Goal: Information Seeking & Learning: Learn about a topic

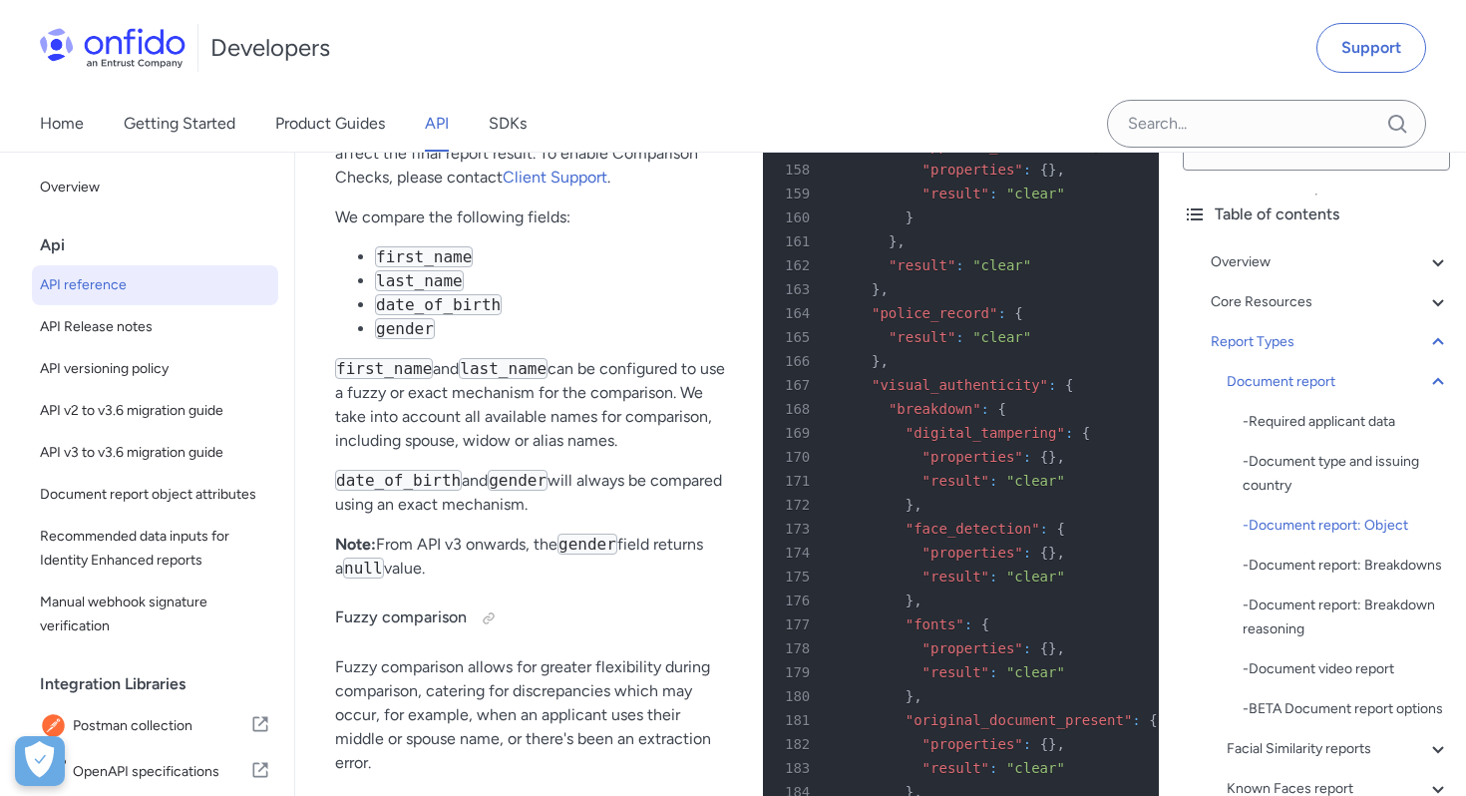
scroll to position [88818, 0]
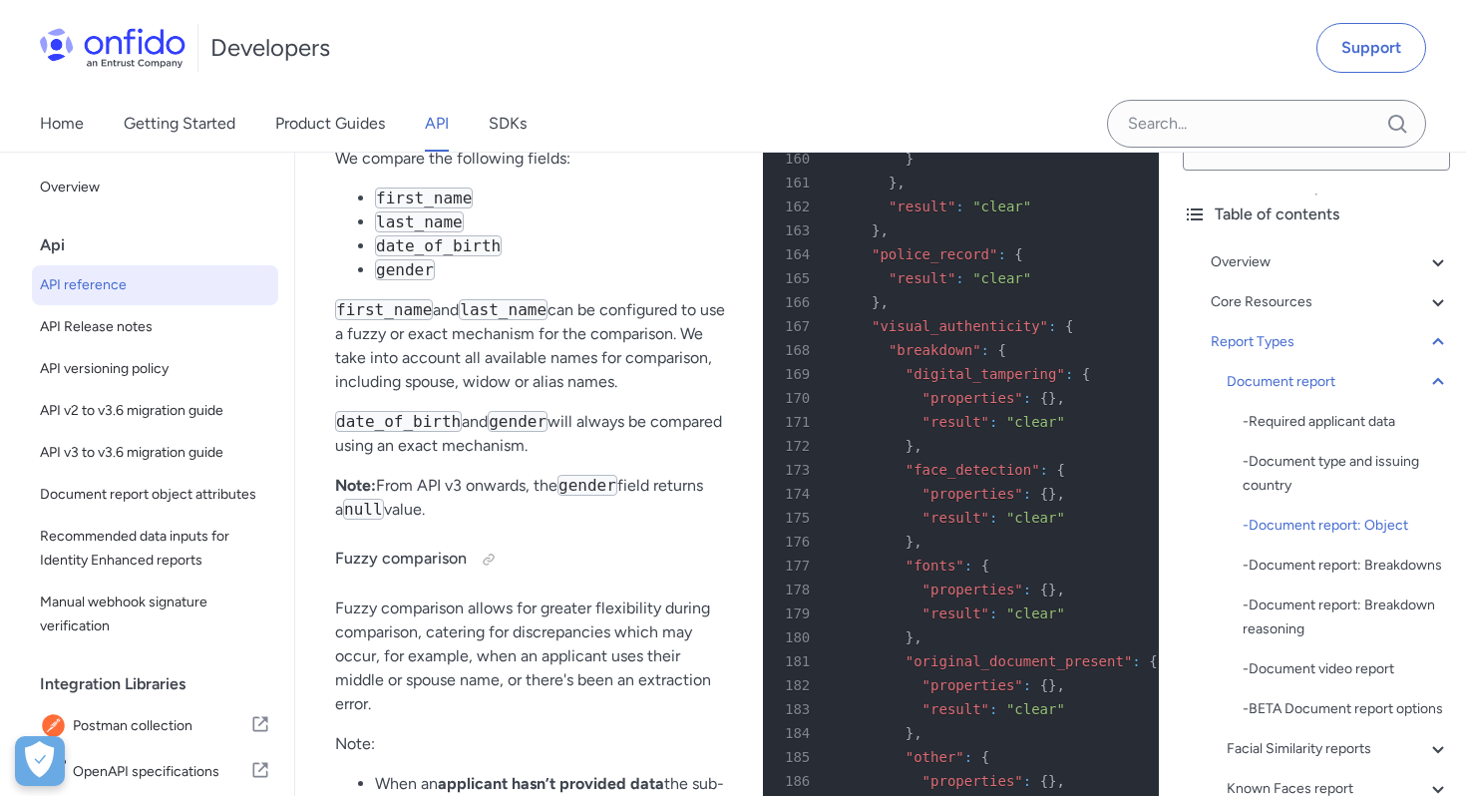
drag, startPoint x: 473, startPoint y: 358, endPoint x: 629, endPoint y: 566, distance: 260.7
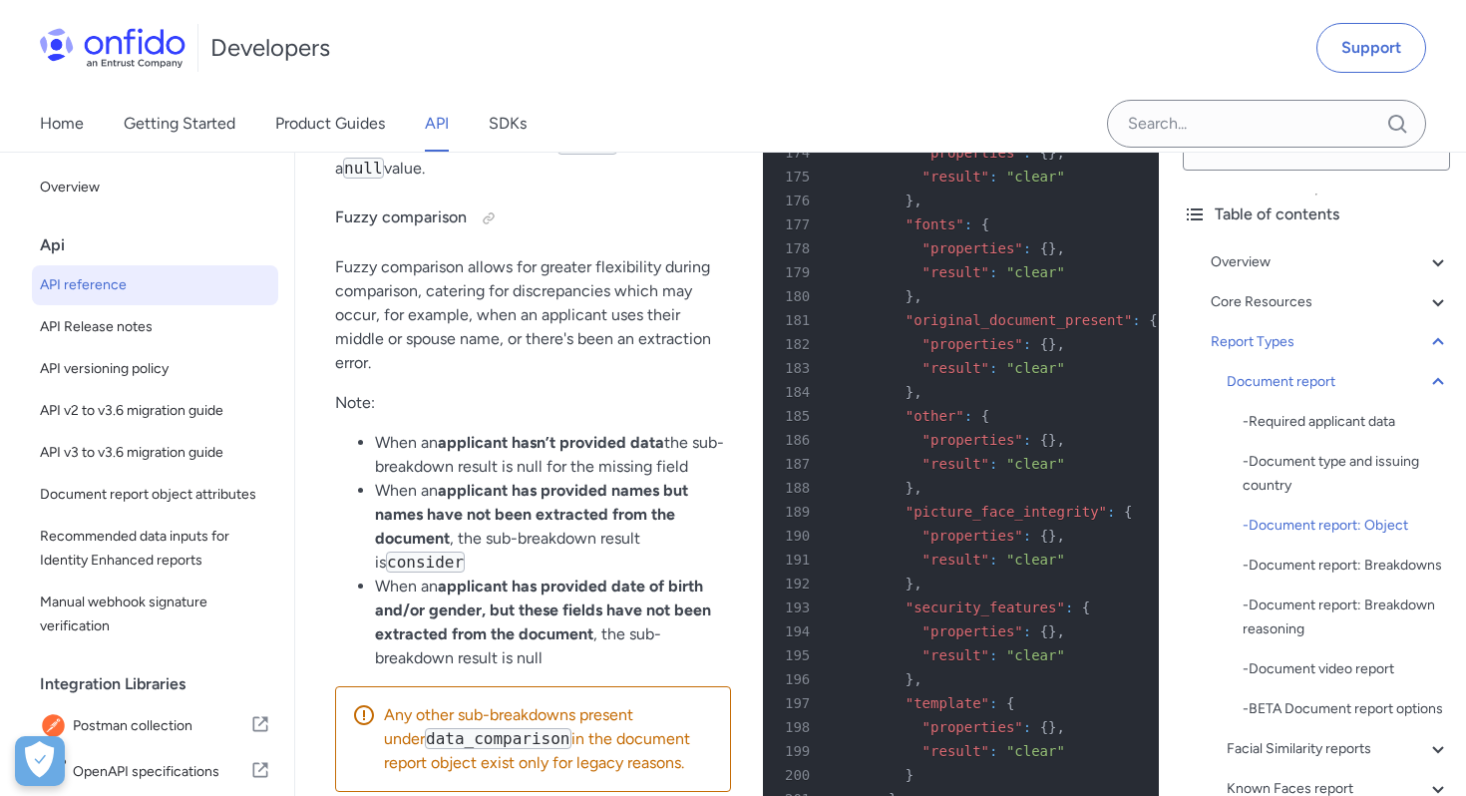
scroll to position [89165, 0]
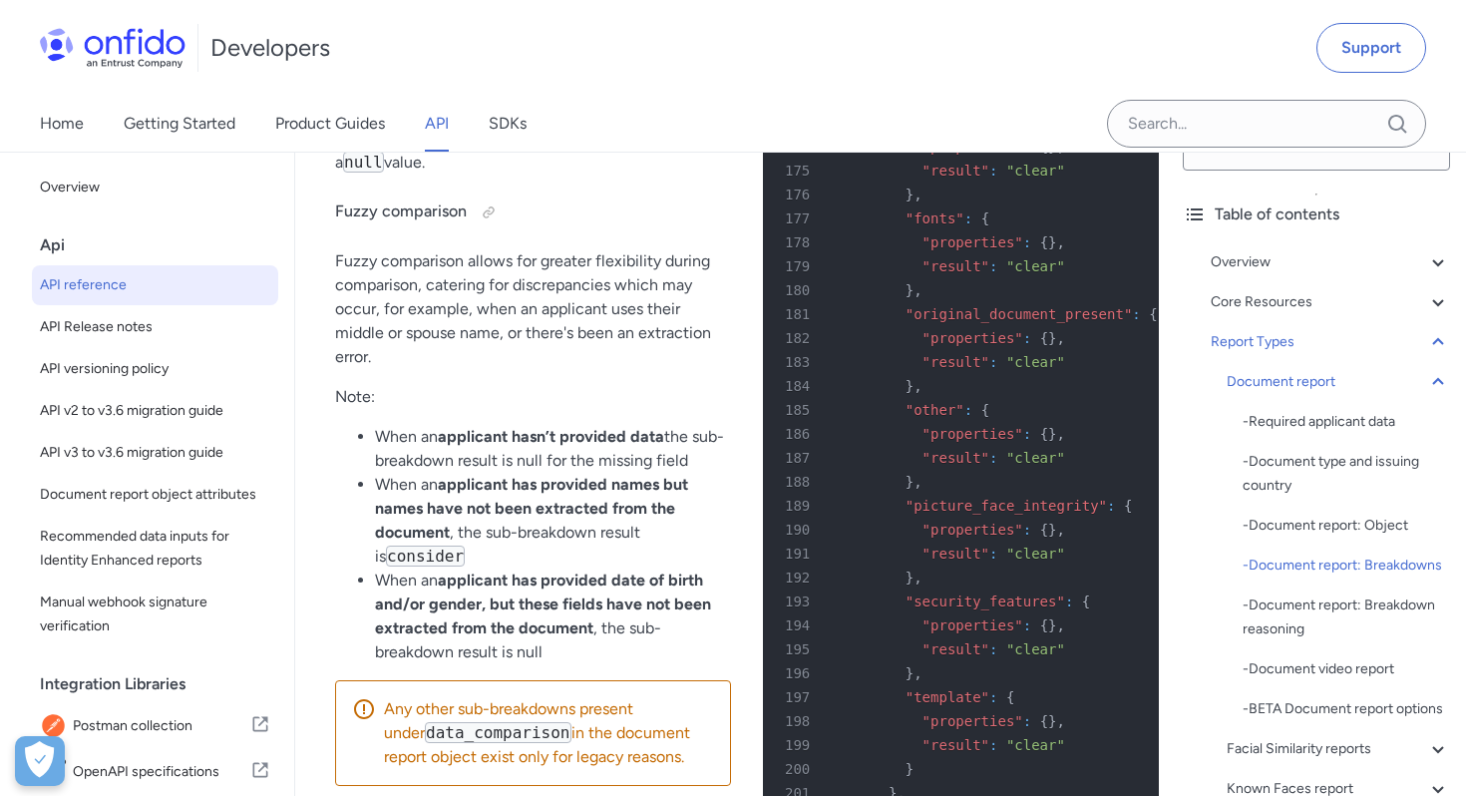
click at [1168, 685] on div "v3.6 Table of contents Overview Get started (API v3.6) Request, response format…" at bounding box center [1316, 474] width 299 height 644
click at [995, 40] on div "Developers Support" at bounding box center [733, 48] width 1466 height 96
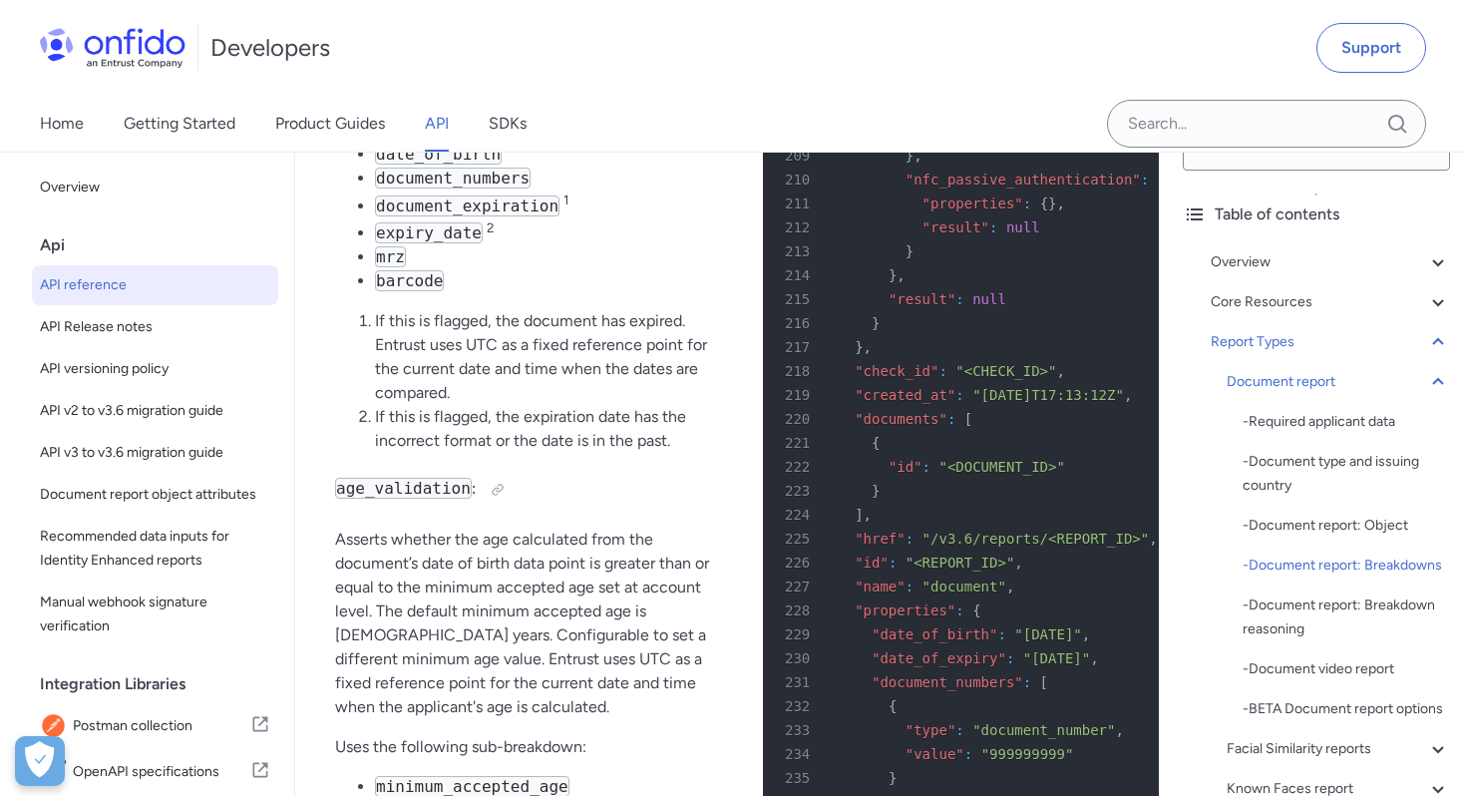
scroll to position [89996, 0]
click at [138, 321] on span "API Release notes" at bounding box center [155, 327] width 230 height 24
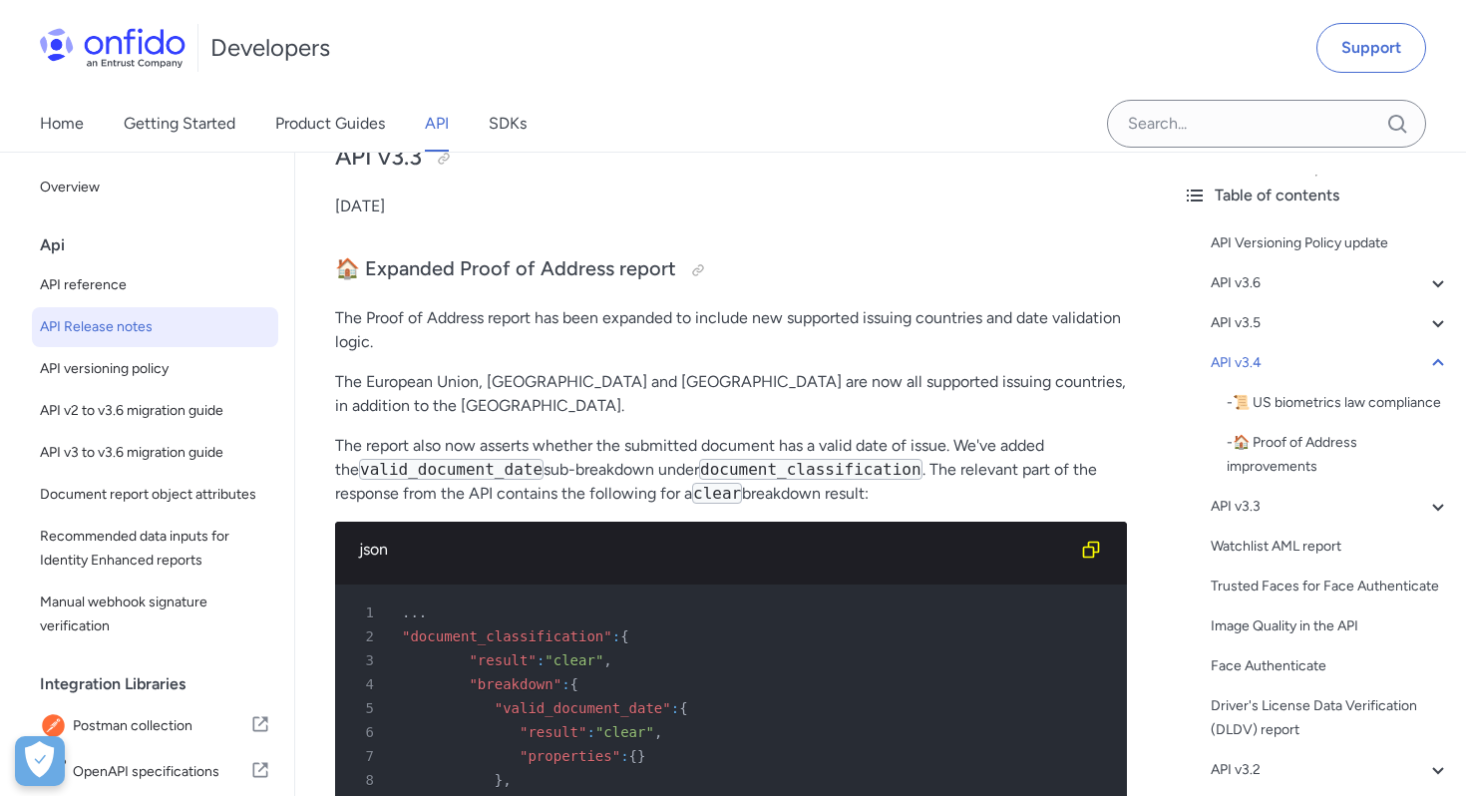
scroll to position [5474, 0]
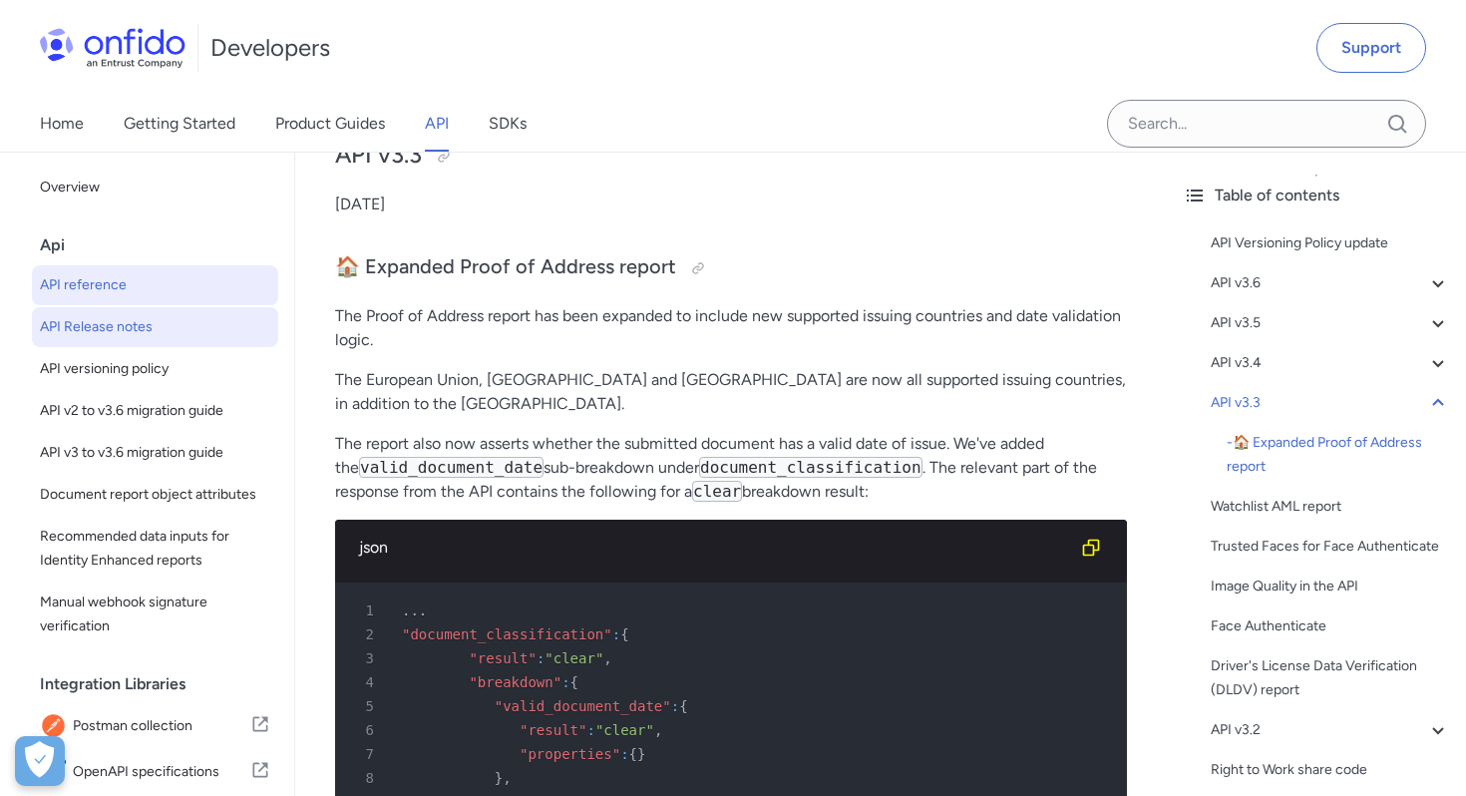
click at [157, 281] on span "API reference" at bounding box center [155, 285] width 230 height 24
select select "http"
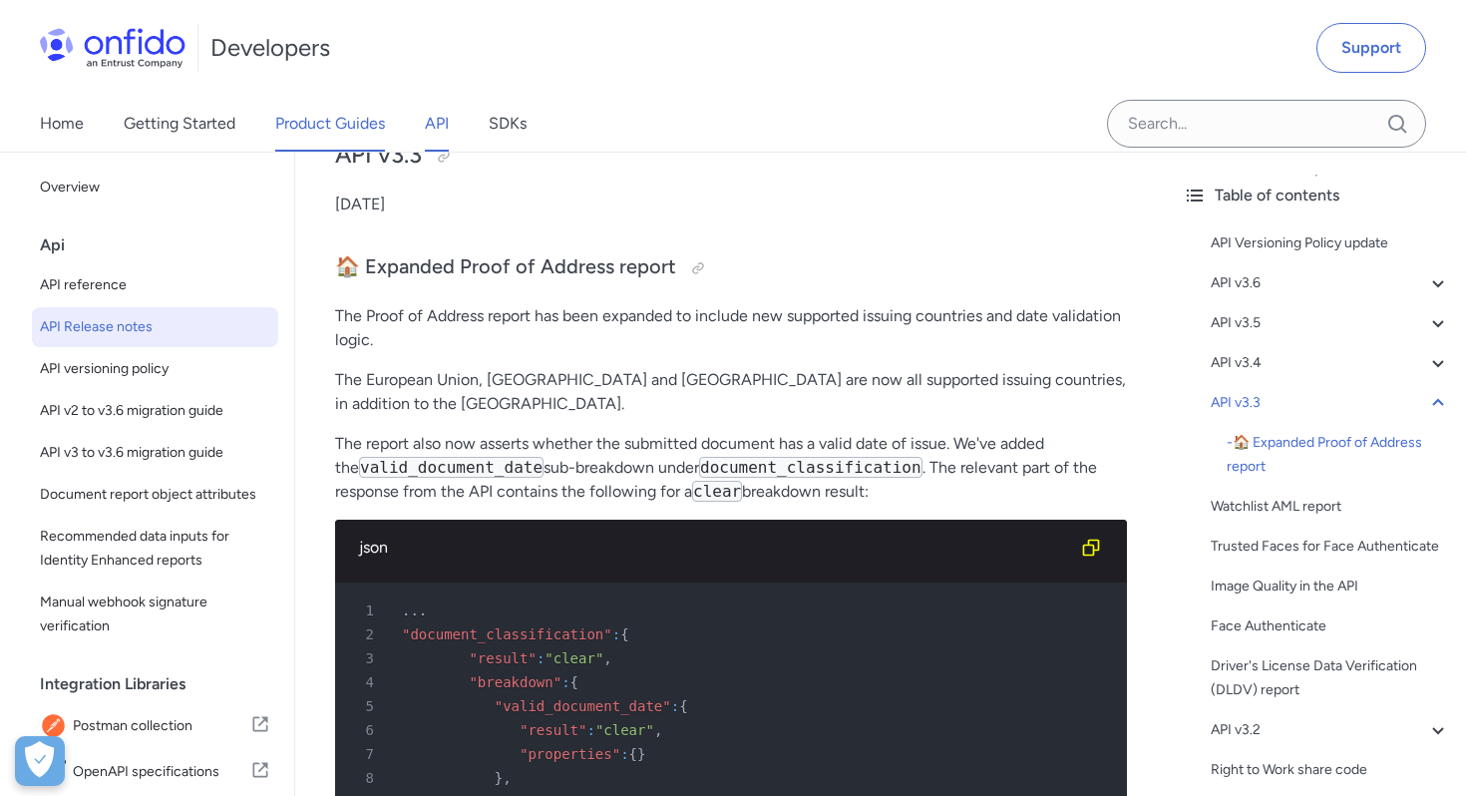
select select "http"
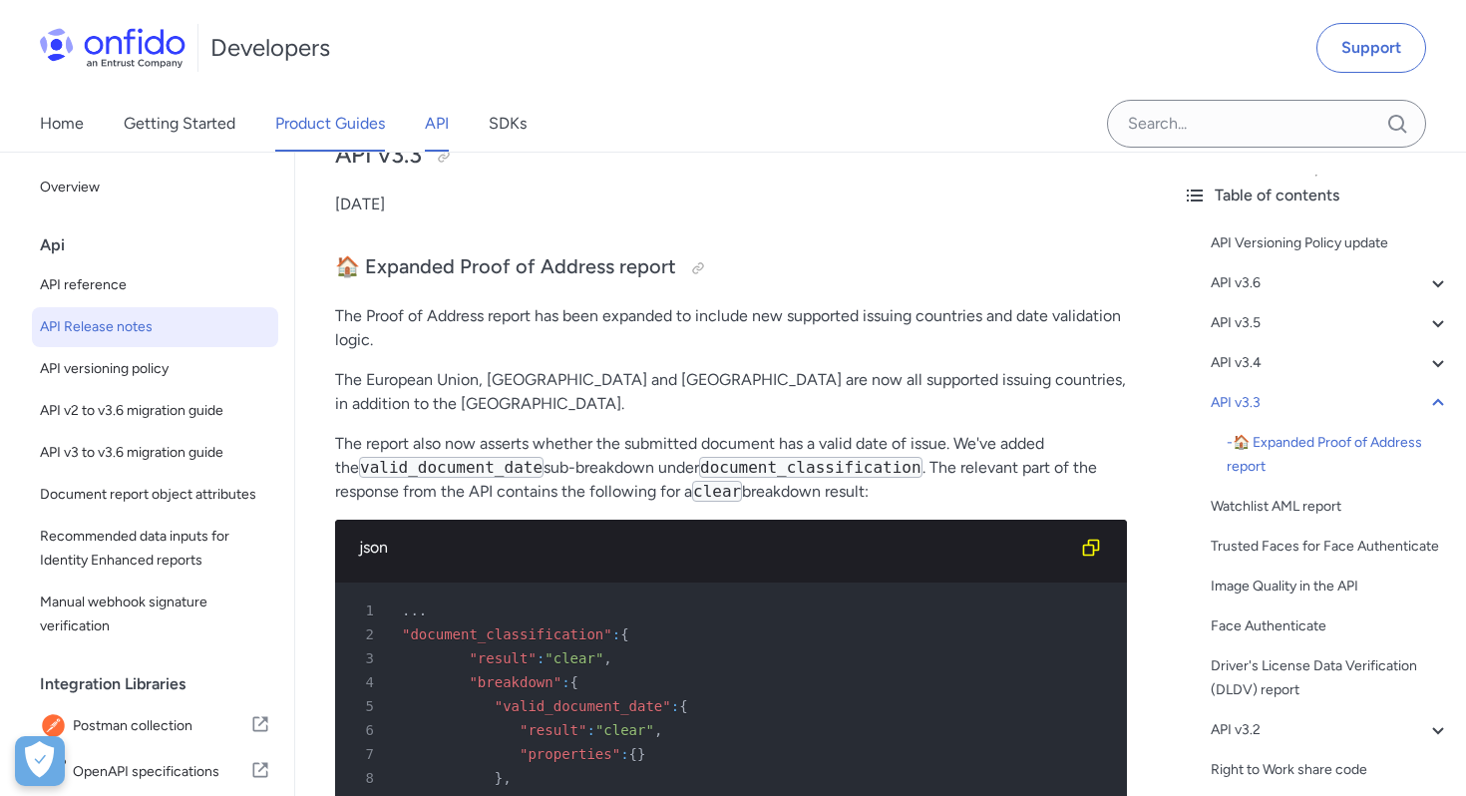
select select "http"
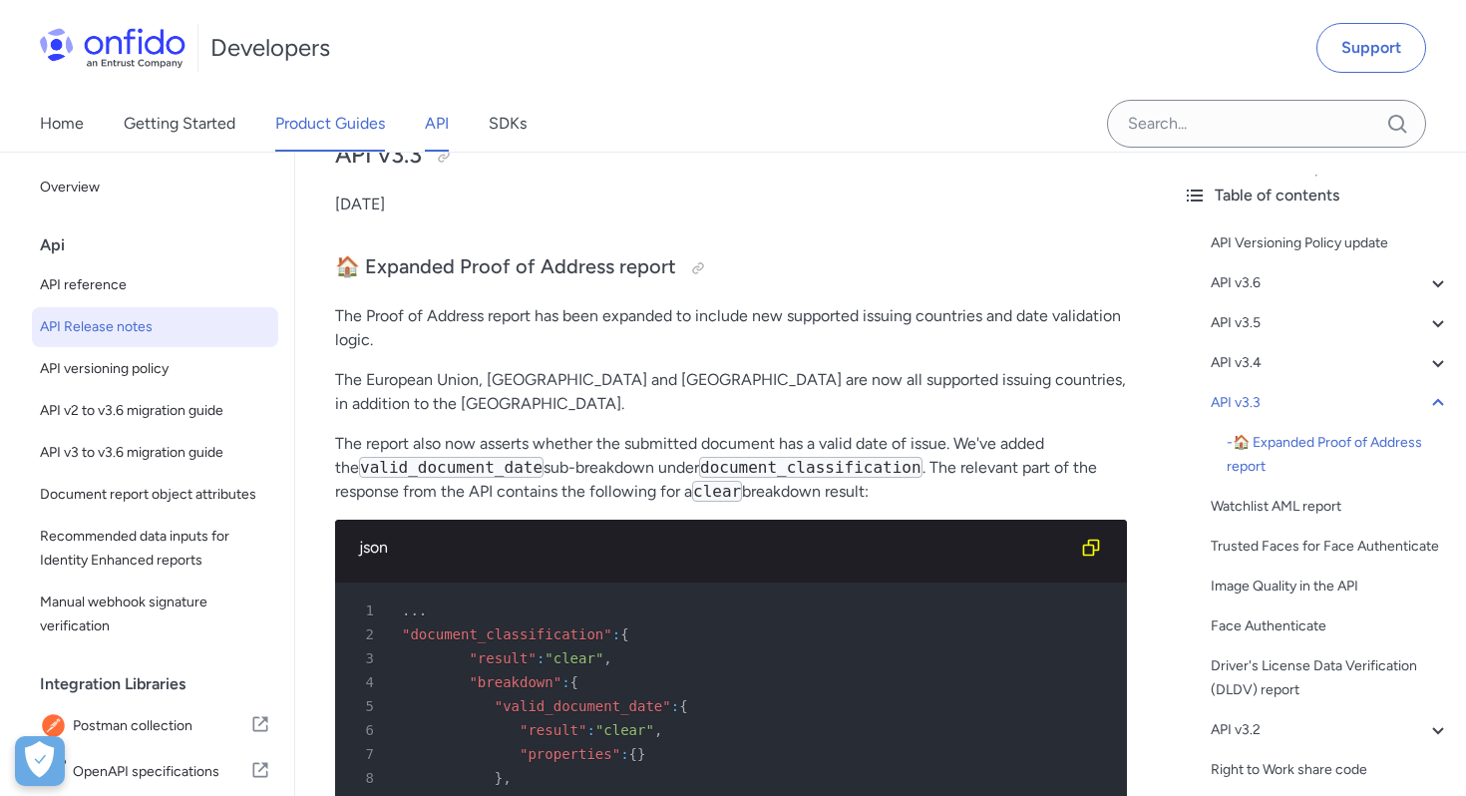
select select "http"
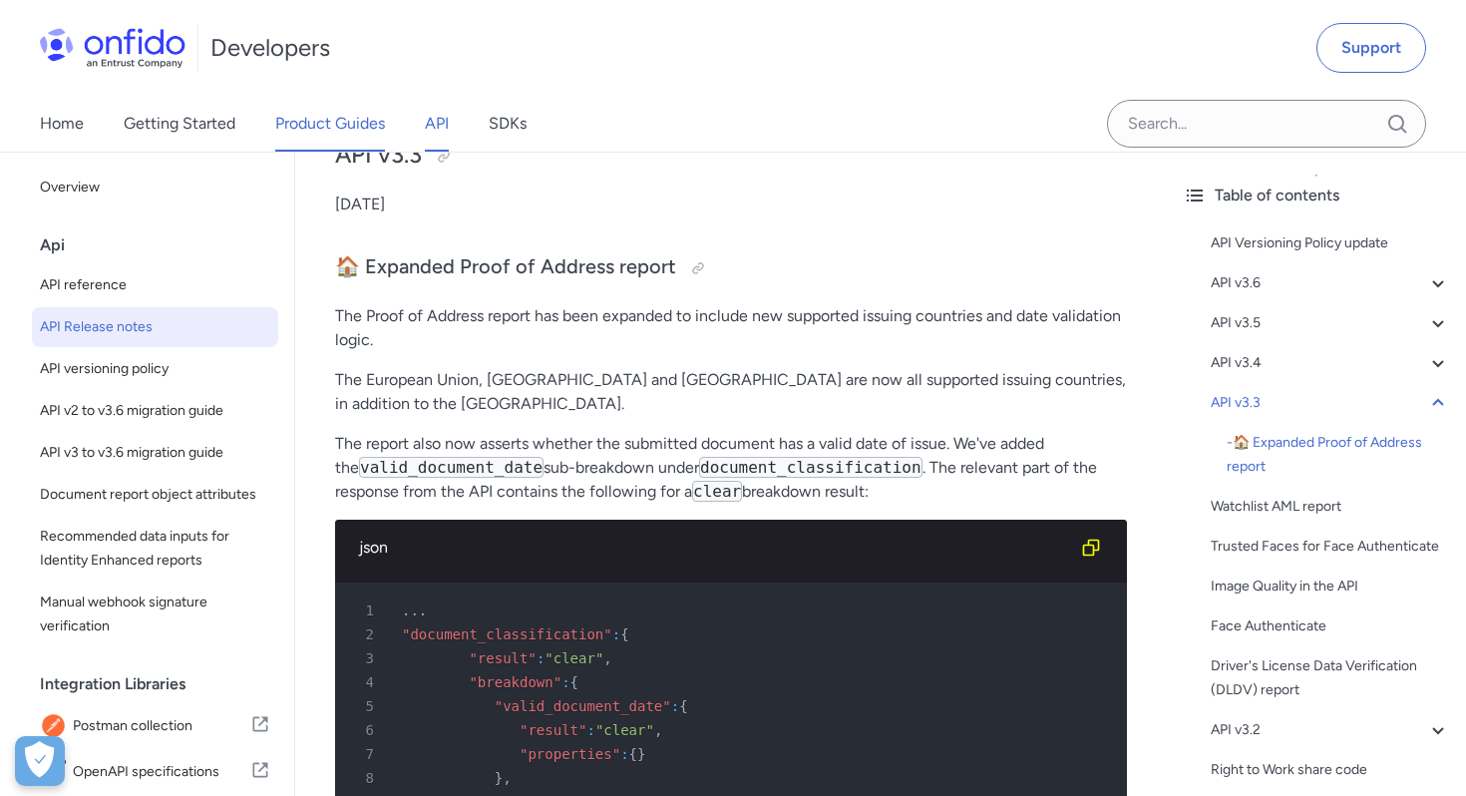
select select "http"
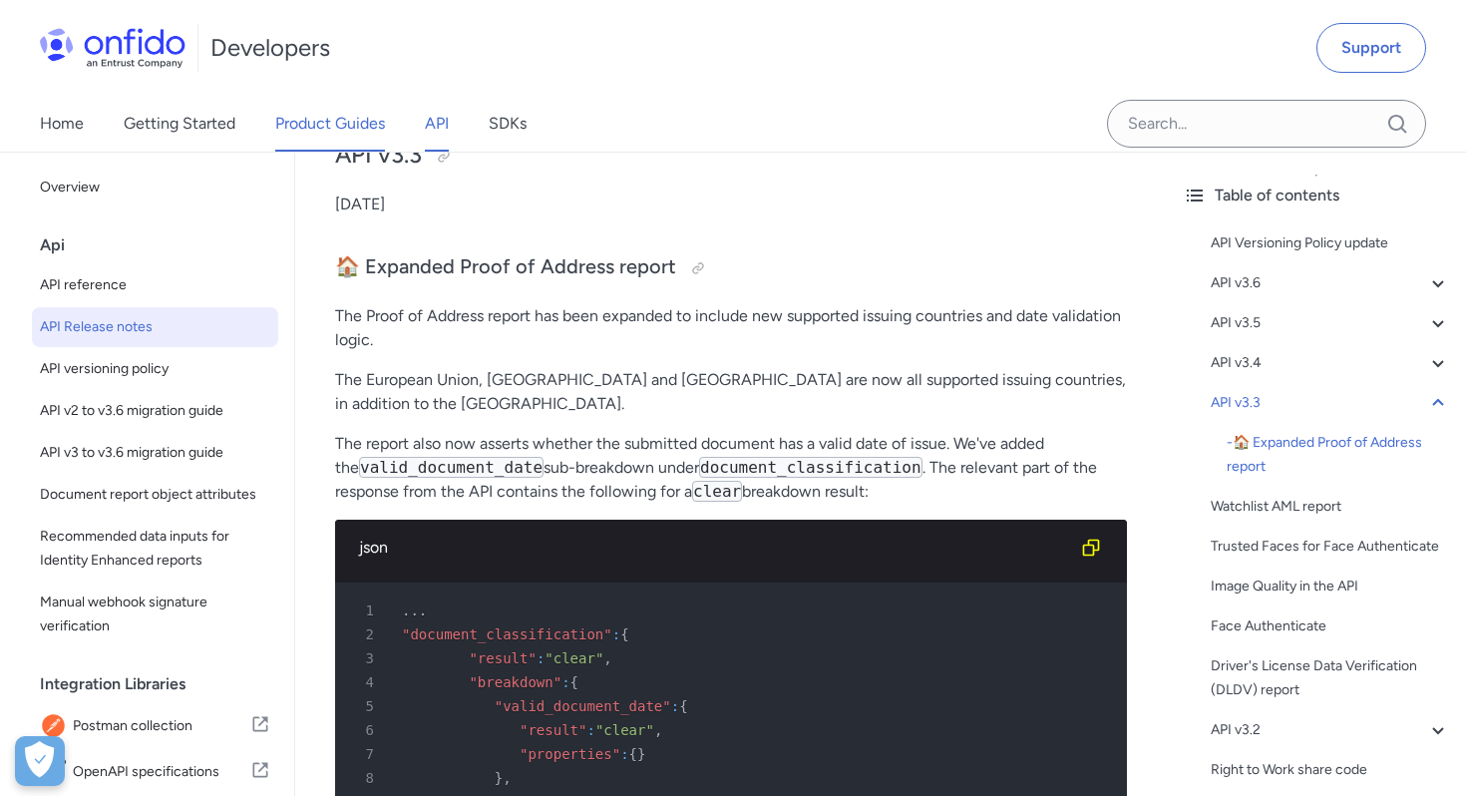
select select "http"
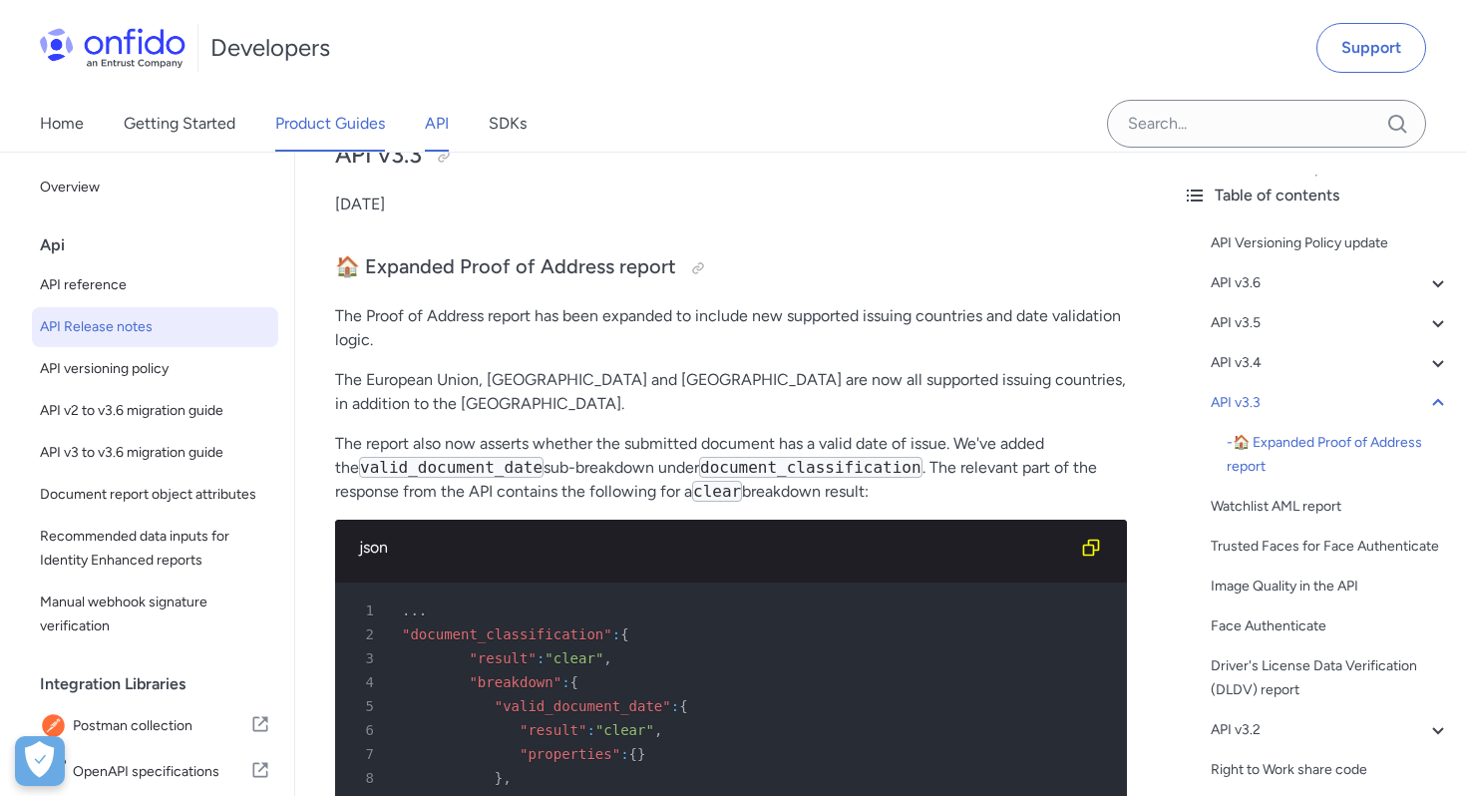
select select "http"
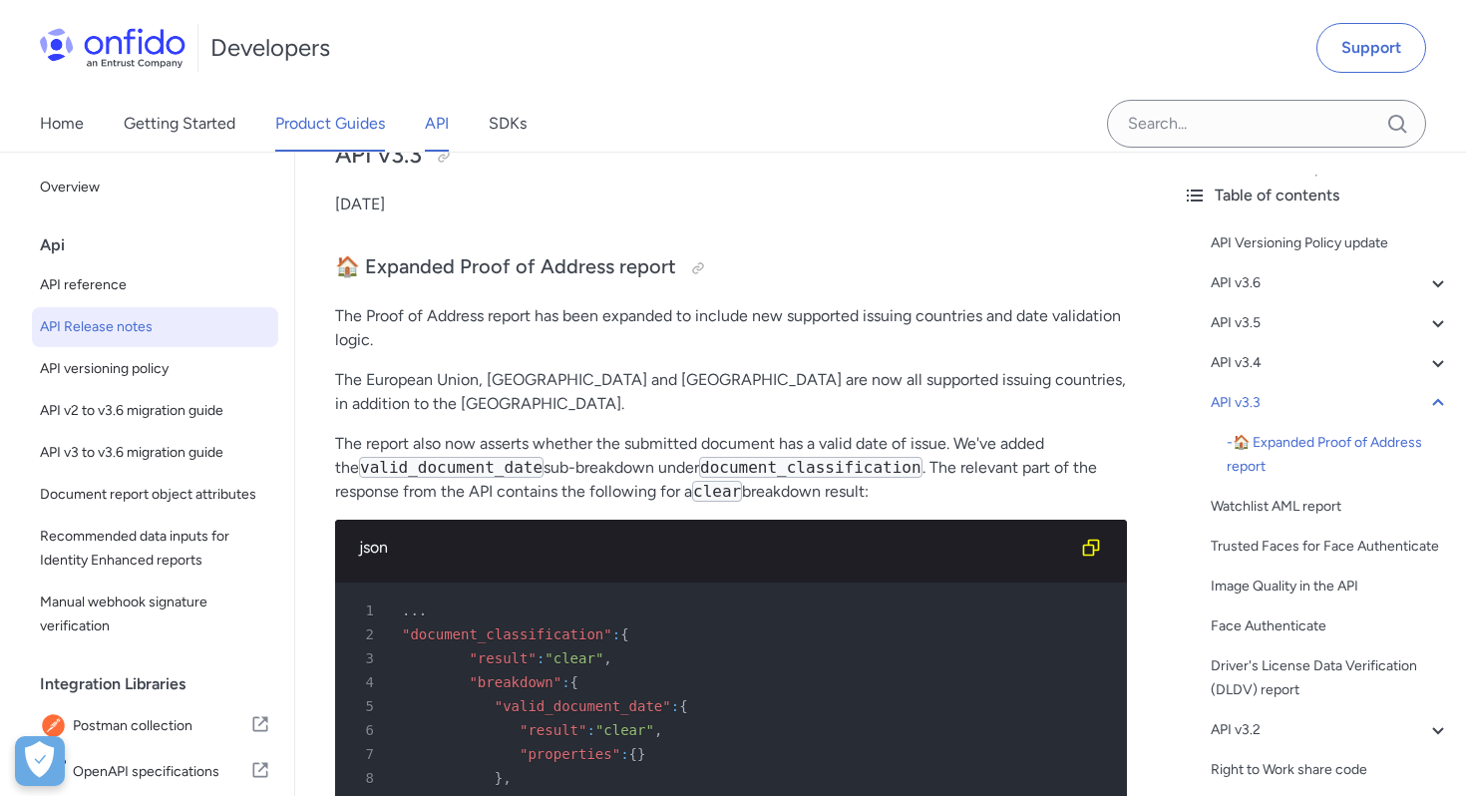
select select "http"
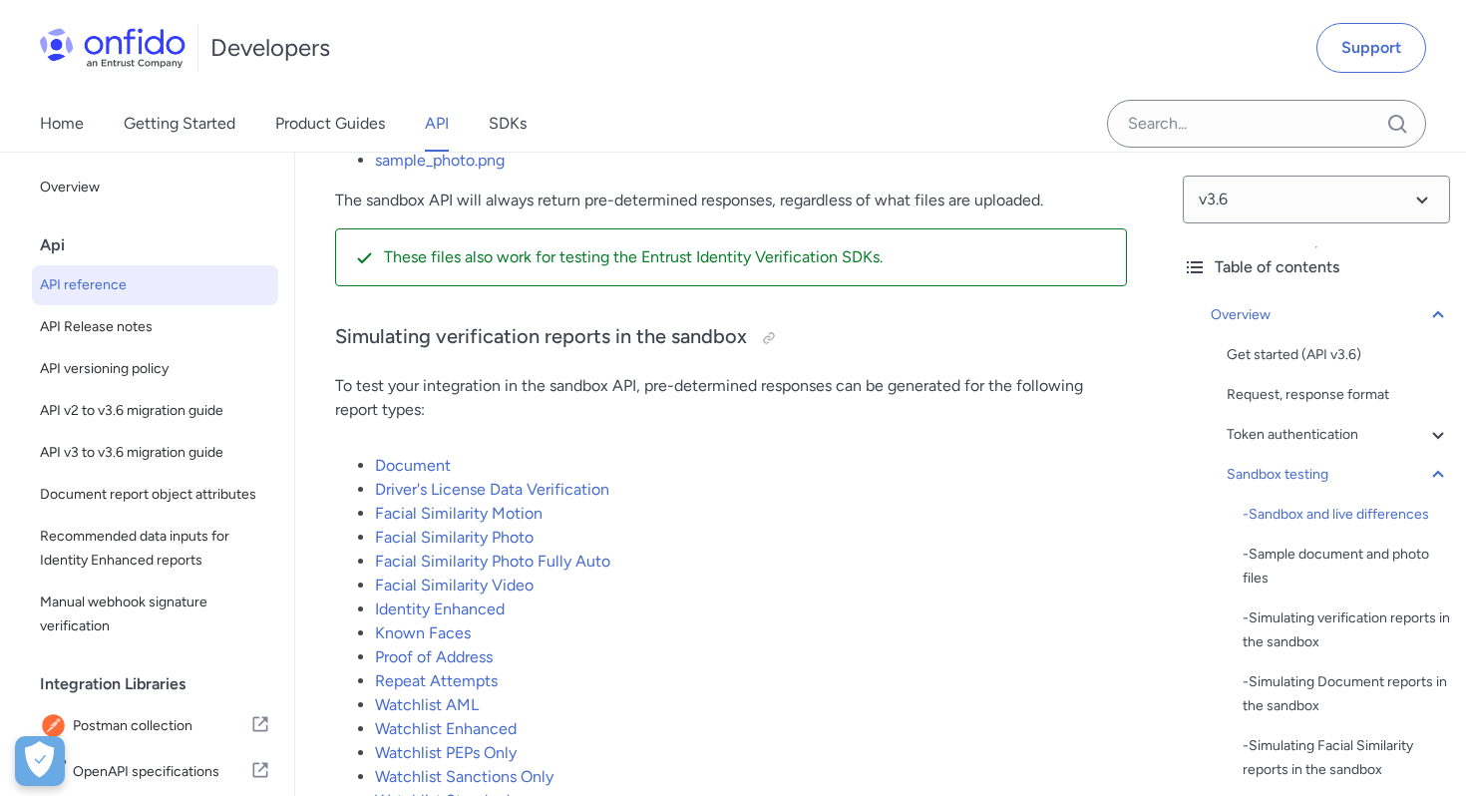
scroll to position [4208, 0]
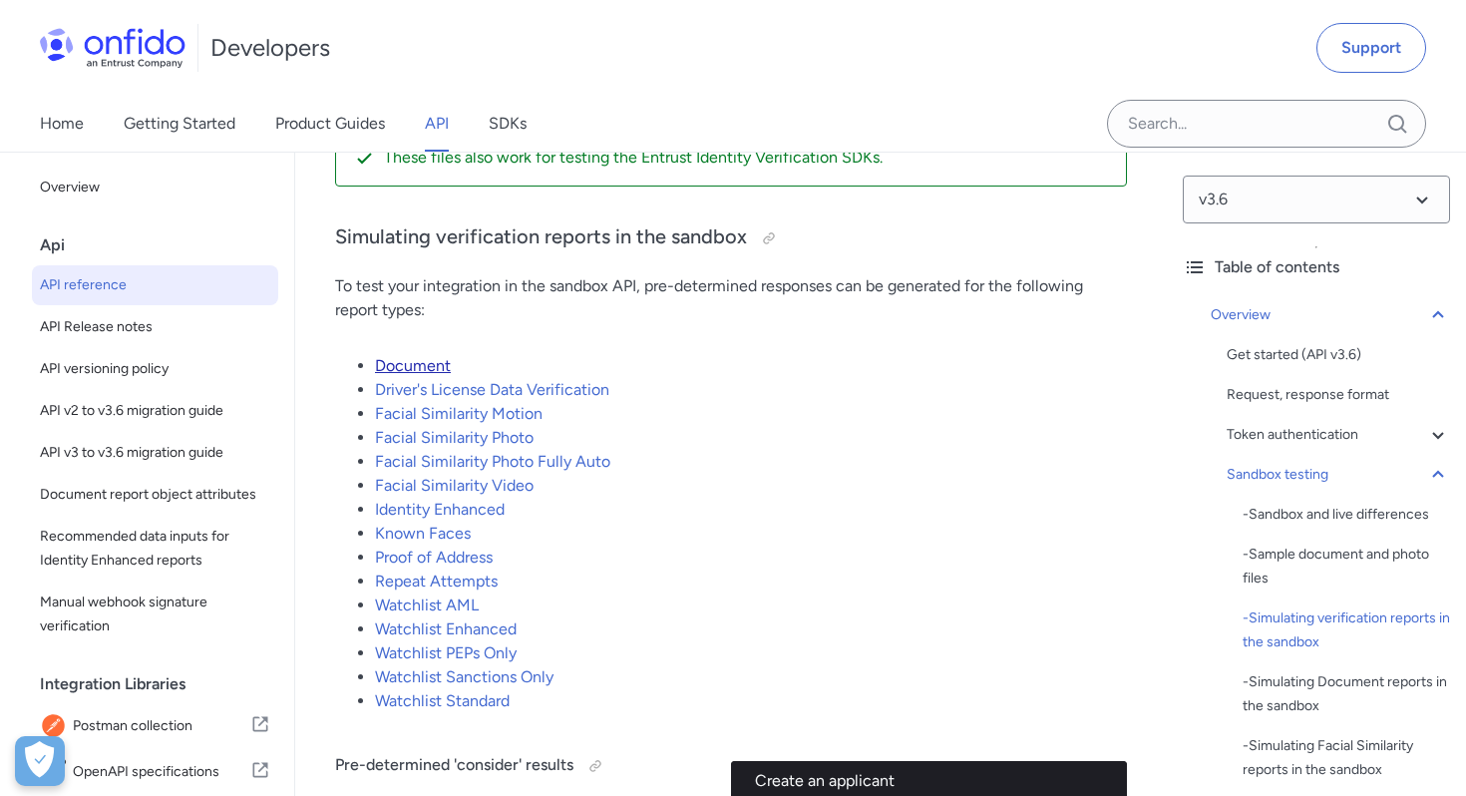
click at [409, 375] on link "Document" at bounding box center [413, 365] width 76 height 19
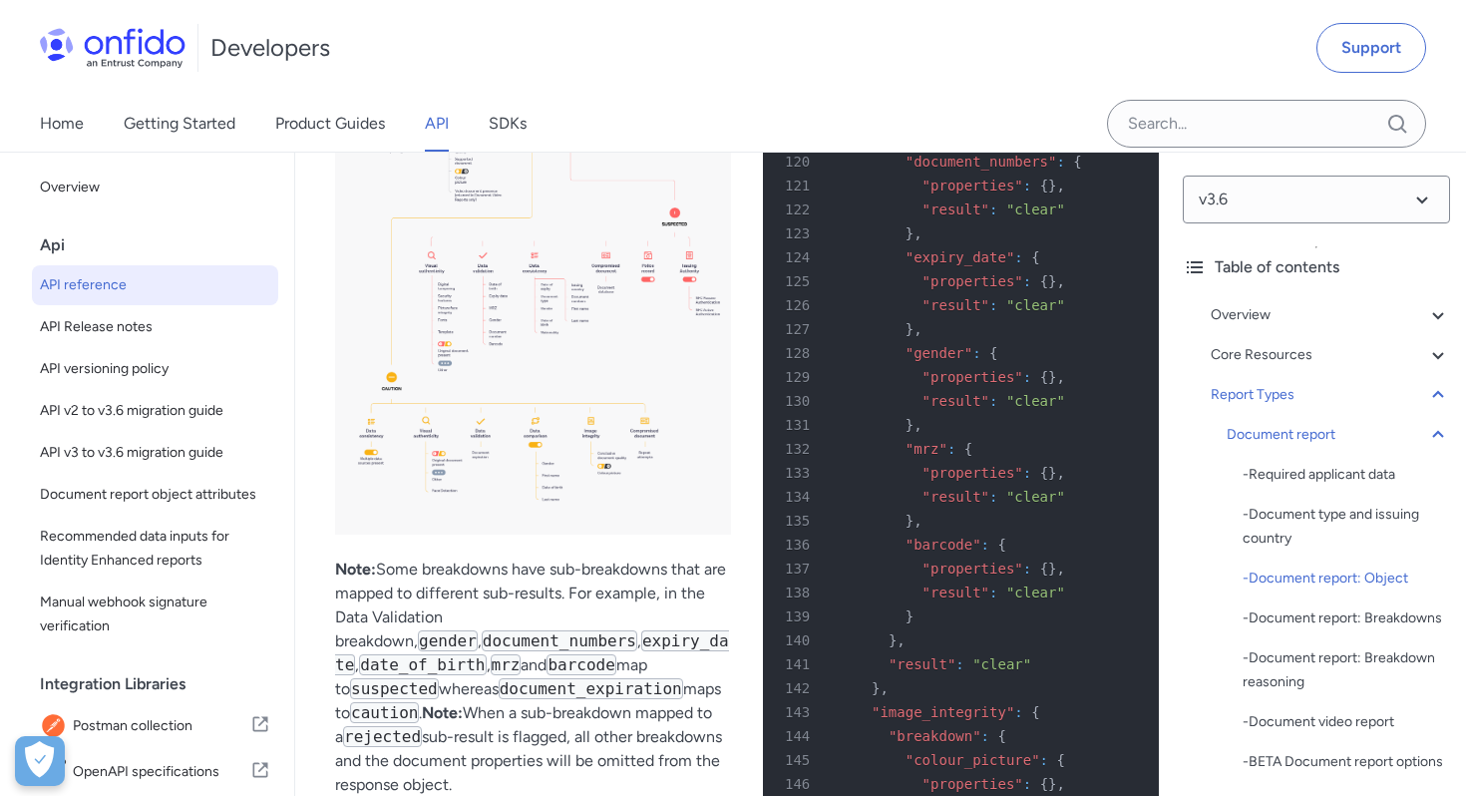
scroll to position [87866, 0]
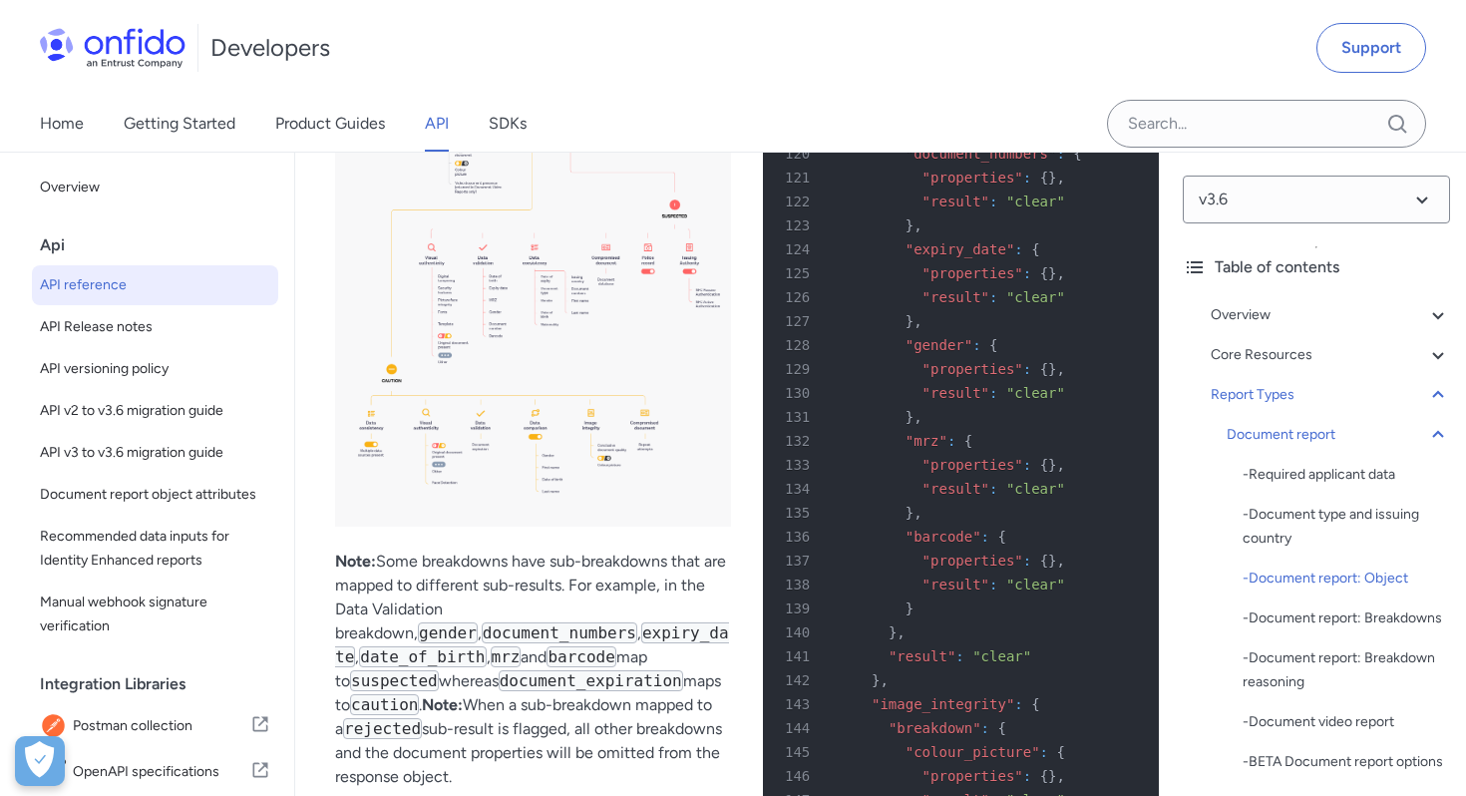
drag, startPoint x: 455, startPoint y: 437, endPoint x: 613, endPoint y: 488, distance: 166.5
